Goal: Information Seeking & Learning: Learn about a topic

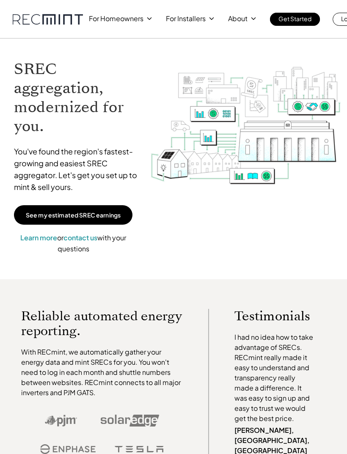
click at [85, 215] on p "See my estimated SREC earnings" at bounding box center [73, 215] width 95 height 8
